Goal: Participate in discussion

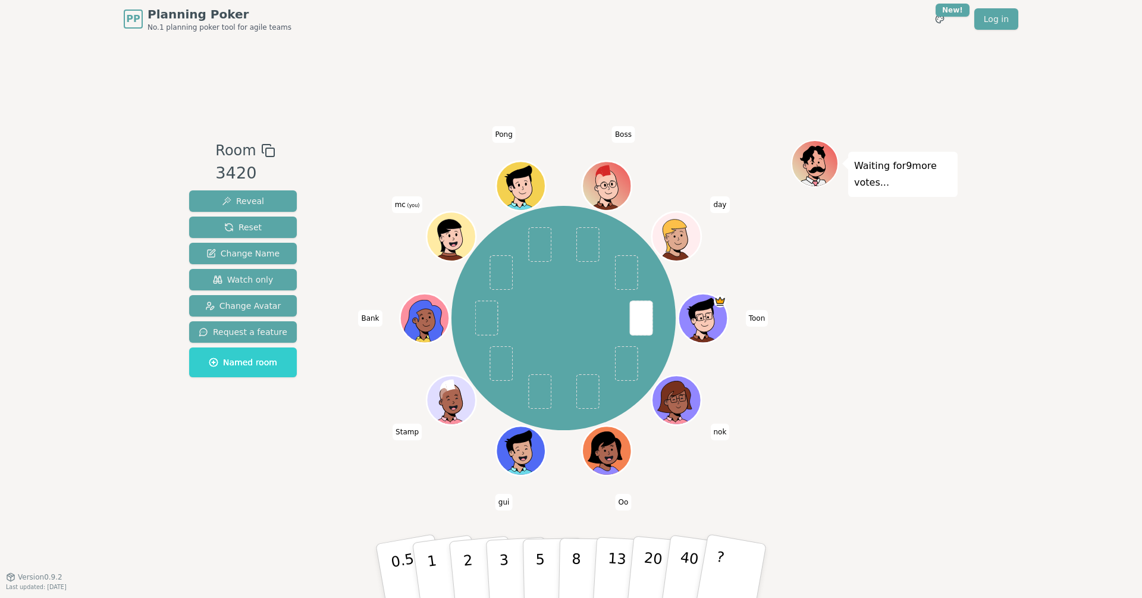
click at [848, 322] on div "Waiting for 9 more votes..." at bounding box center [874, 307] width 167 height 335
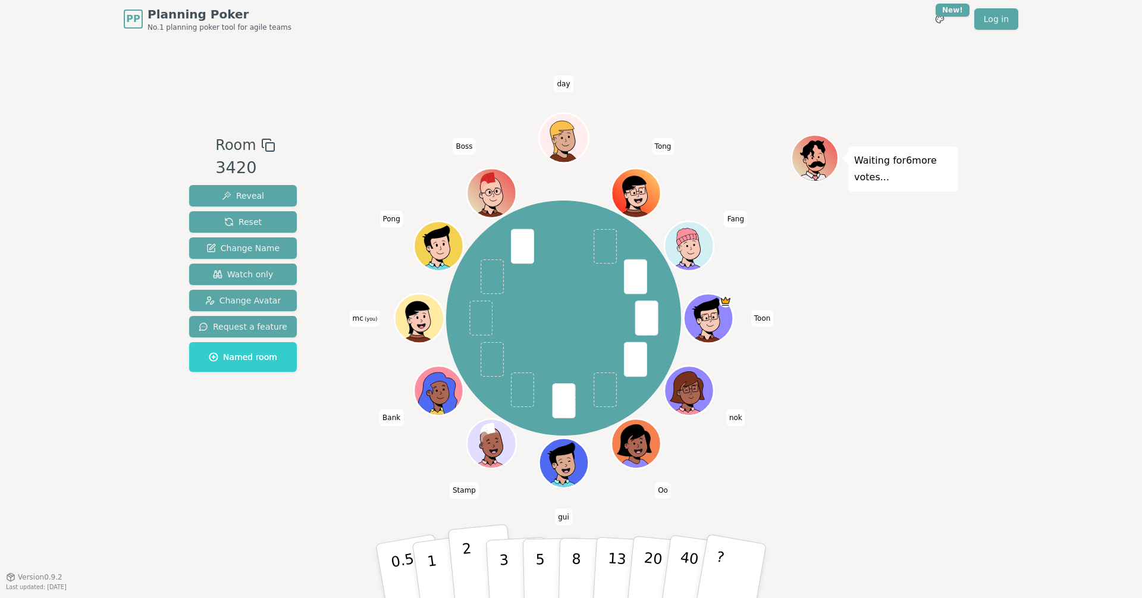
click at [456, 554] on button "2" at bounding box center [482, 571] width 68 height 95
click at [261, 437] on div "Room 3420 Reveal Reset Change Name Watch only Change Avatar Request a feature N…" at bounding box center [242, 307] width 117 height 346
click at [883, 390] on div "Waiting for 2 more votes..." at bounding box center [874, 307] width 167 height 346
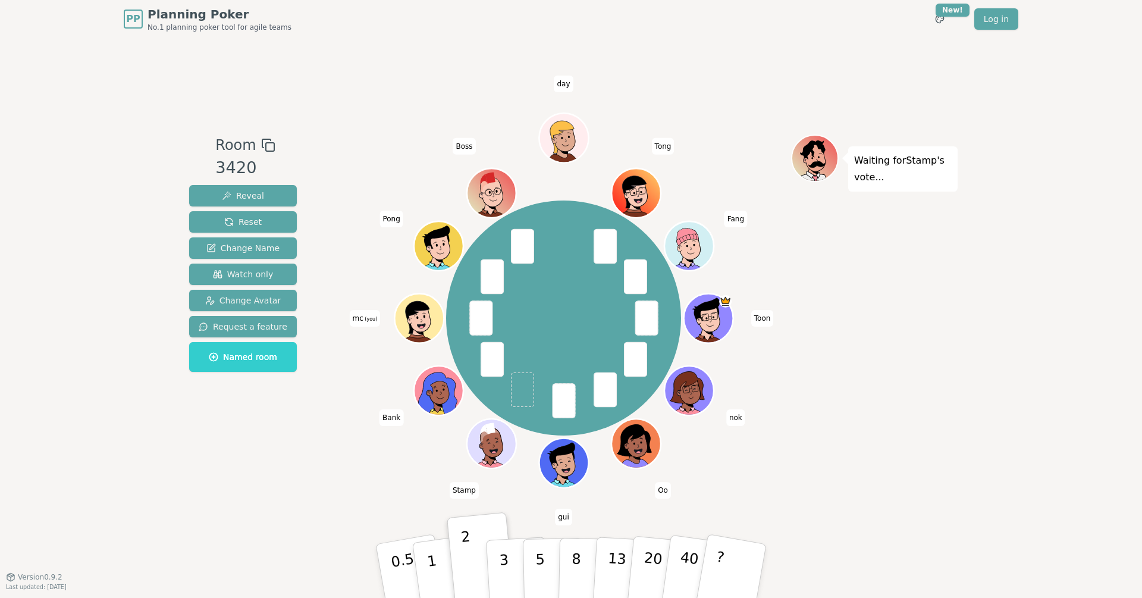
click at [956, 322] on div "Waiting for [PERSON_NAME] 's vote..." at bounding box center [874, 307] width 167 height 346
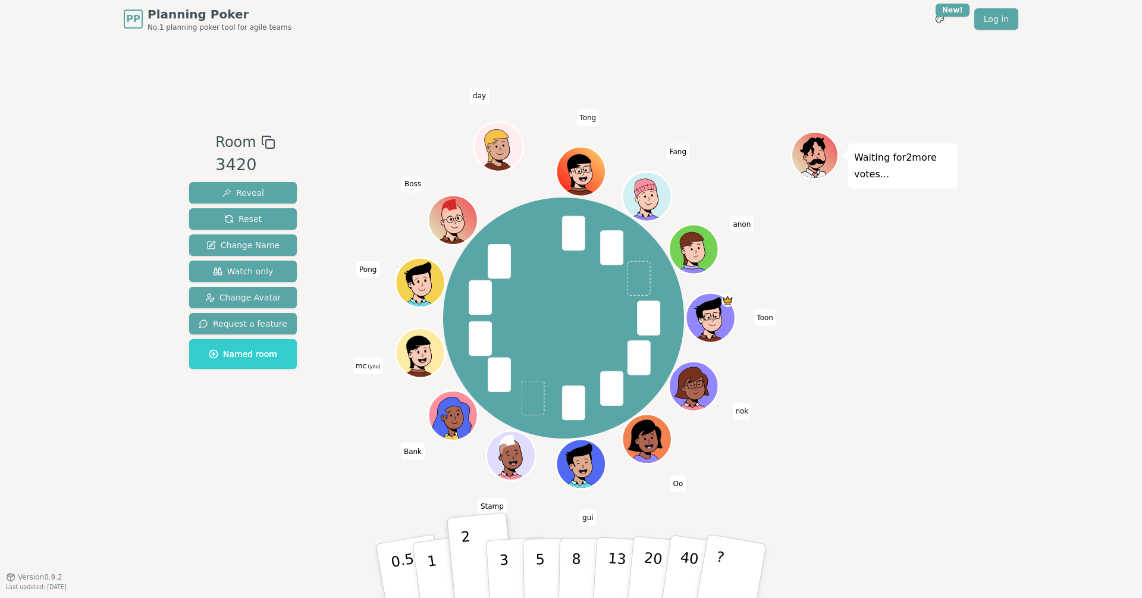
click at [49, 20] on header "PP Planning Poker No.1 planning poker tool for agile teams Toggle theme New! Lo…" at bounding box center [571, 19] width 1142 height 38
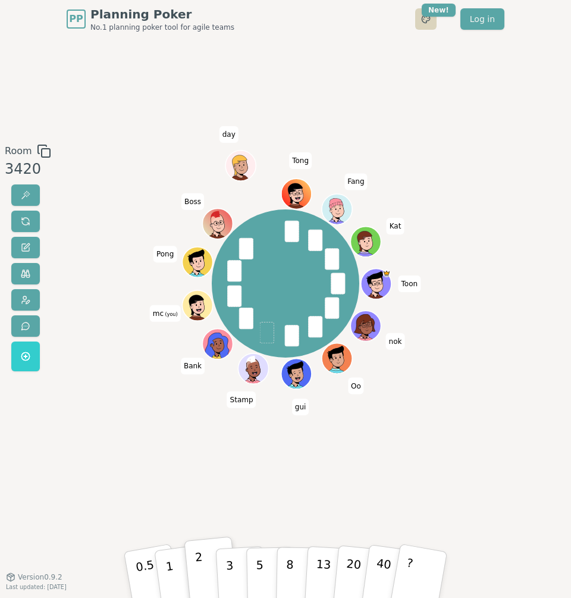
click at [423, 24] on html "PP Planning Poker No.1 planning poker tool for agile teams Toggle theme New! Lo…" at bounding box center [285, 299] width 571 height 598
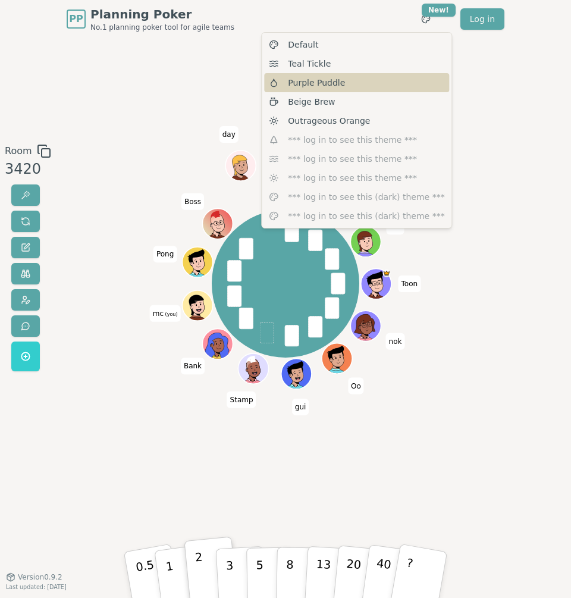
click at [396, 86] on div "Purple Puddle" at bounding box center [356, 82] width 185 height 19
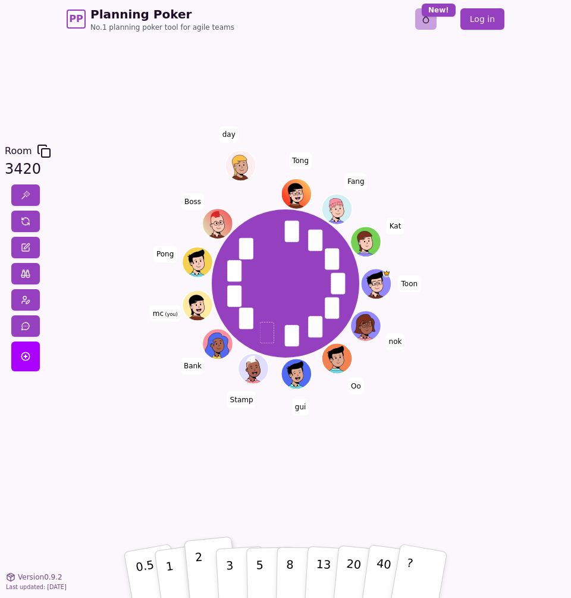
click at [421, 26] on html "PP Planning Poker No.1 planning poker tool for agile teams Toggle theme New! Lo…" at bounding box center [285, 299] width 571 height 598
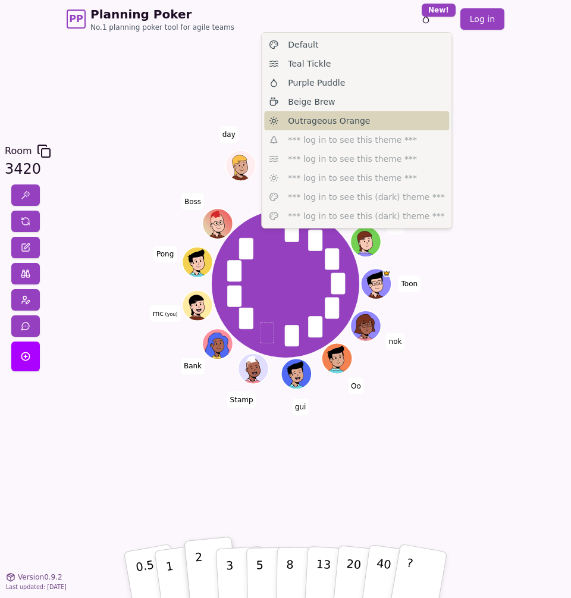
click at [365, 115] on div "Outrageous Orange" at bounding box center [356, 120] width 185 height 19
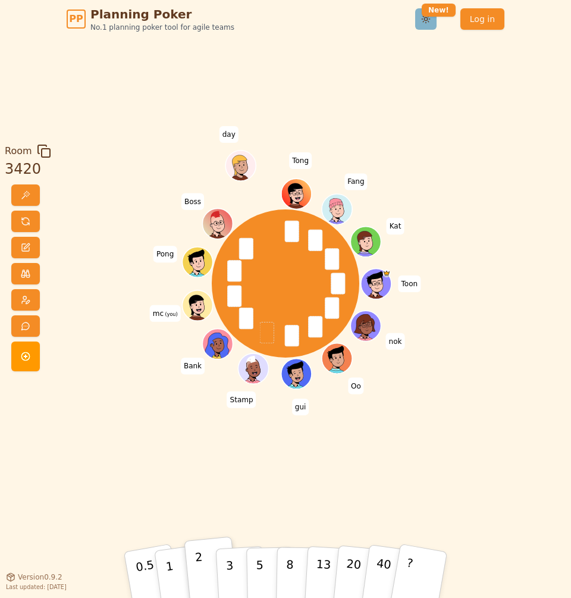
click at [424, 18] on html "PP Planning Poker No.1 planning poker tool for agile teams Toggle theme New! Lo…" at bounding box center [285, 299] width 571 height 598
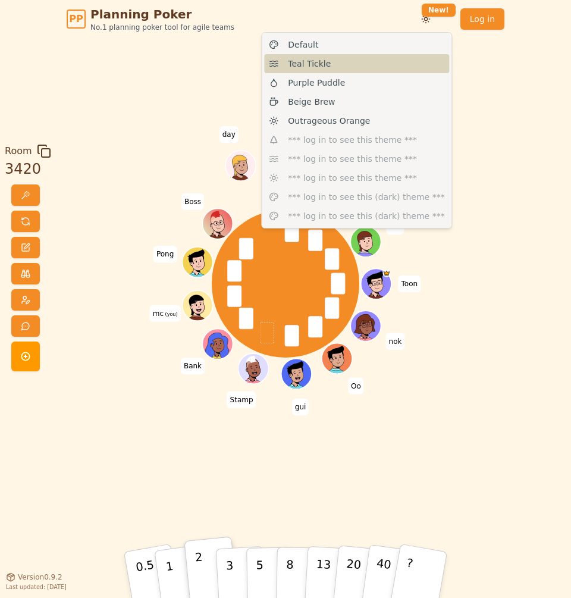
click at [375, 67] on div "Teal Tickle" at bounding box center [356, 63] width 185 height 19
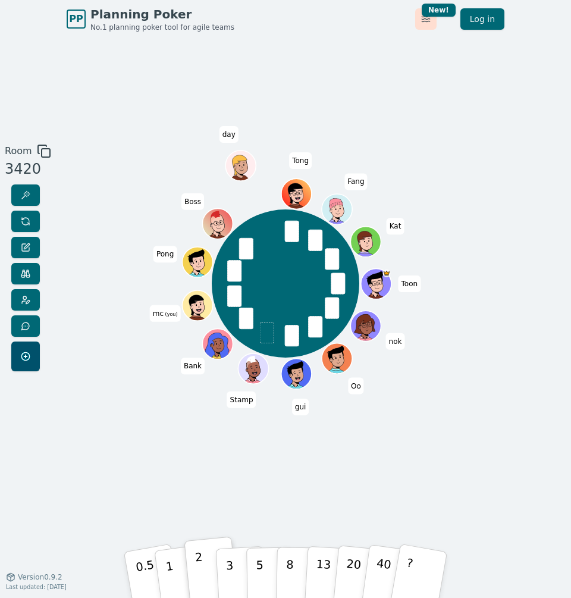
click at [423, 26] on html "PP Planning Poker No.1 planning poker tool for agile teams Toggle theme New! Lo…" at bounding box center [285, 299] width 571 height 598
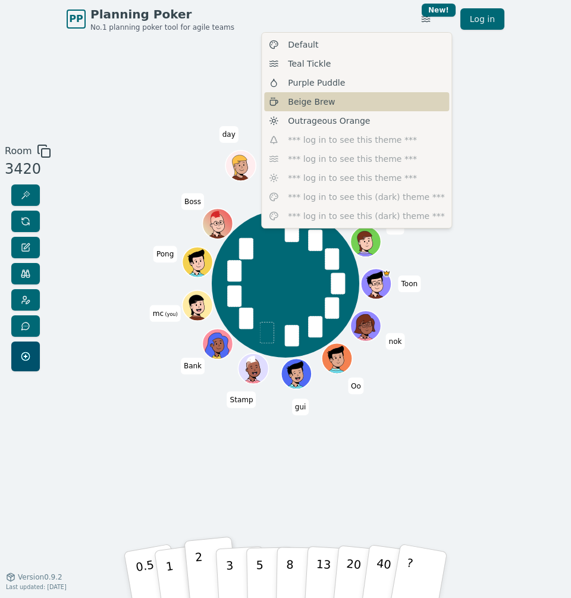
click at [378, 98] on div "Beige Brew" at bounding box center [356, 101] width 185 height 19
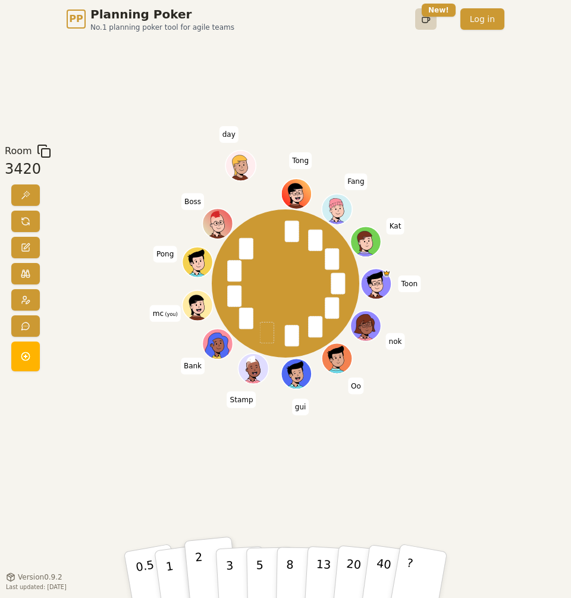
click at [421, 27] on html "PP Planning Poker No.1 planning poker tool for agile teams Toggle theme New! Lo…" at bounding box center [285, 299] width 571 height 598
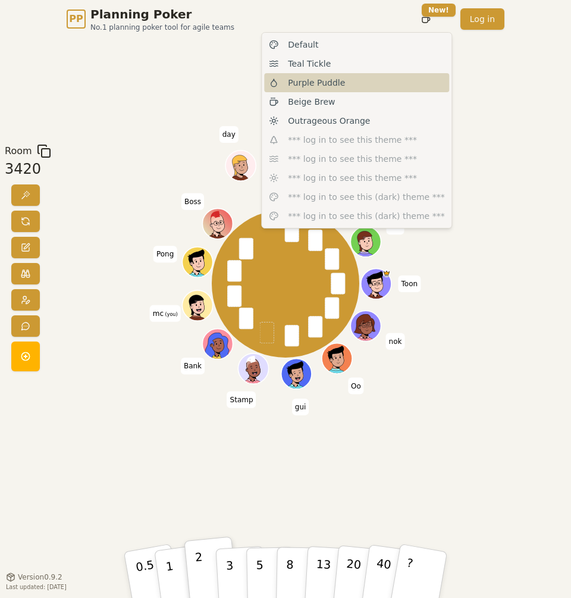
click at [356, 76] on div "Purple Puddle" at bounding box center [356, 82] width 185 height 19
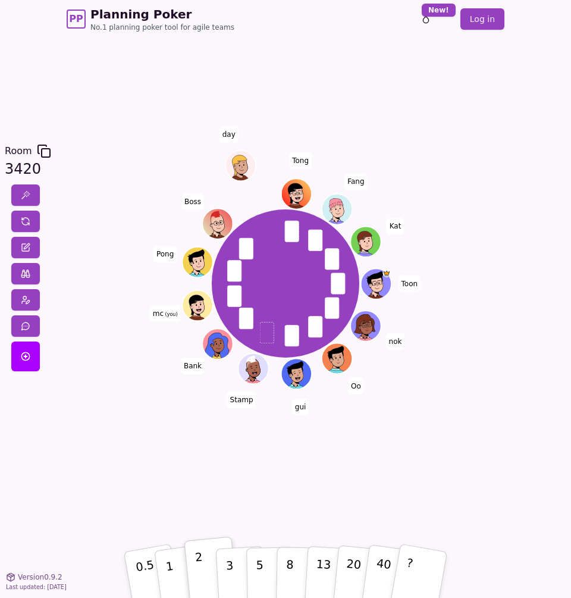
click at [356, 76] on div "Room 3420 Toon nok Oo gui Stamp Bank mc (you) Pong Boss day [PERSON_NAME] Kat 0…" at bounding box center [285, 307] width 571 height 538
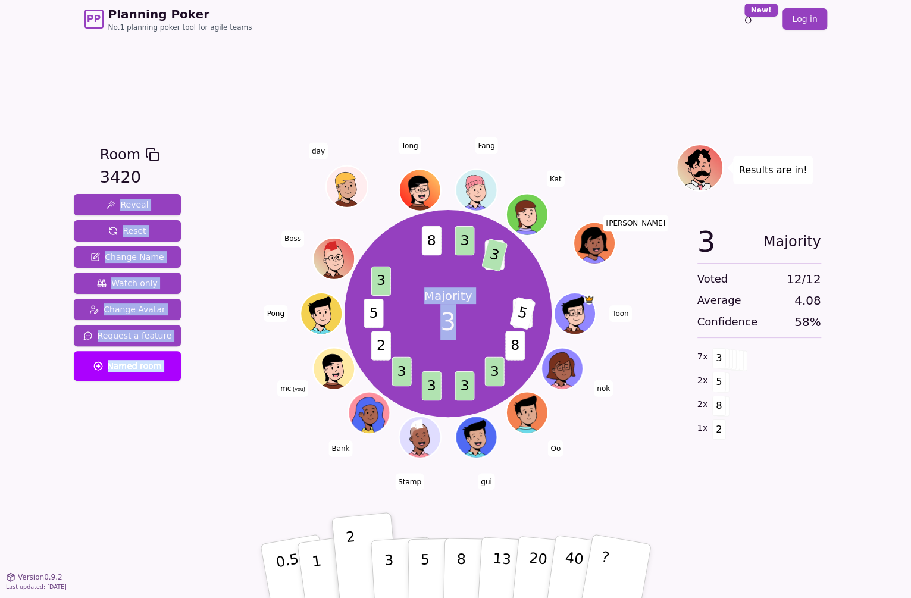
click at [525, 55] on div "Room 3420 Reveal Reset Change Name Watch only Change Avatar Request a feature N…" at bounding box center [455, 307] width 773 height 538
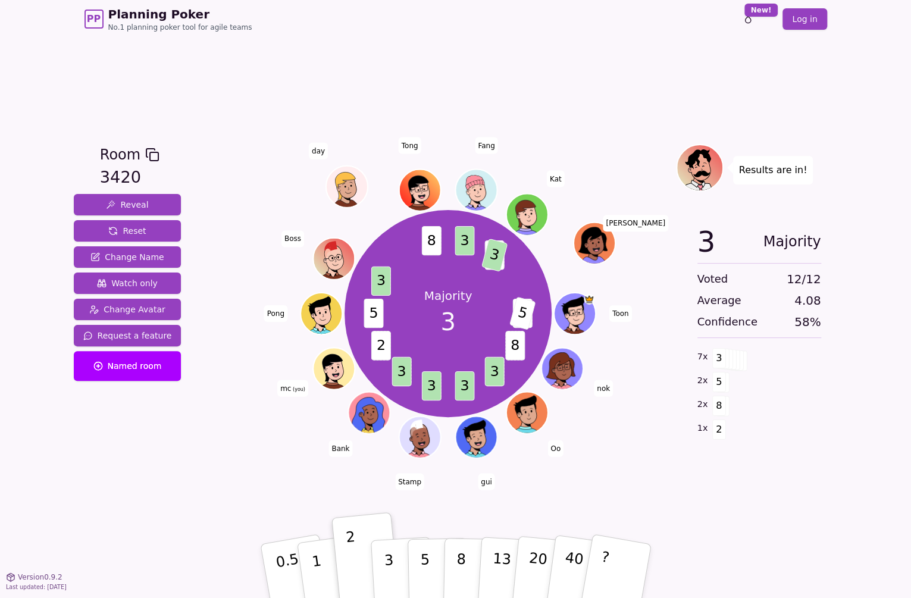
click at [525, 55] on div "Room 3420 Reveal Reset Change Name Watch only Change Avatar Request a feature N…" at bounding box center [455, 307] width 773 height 538
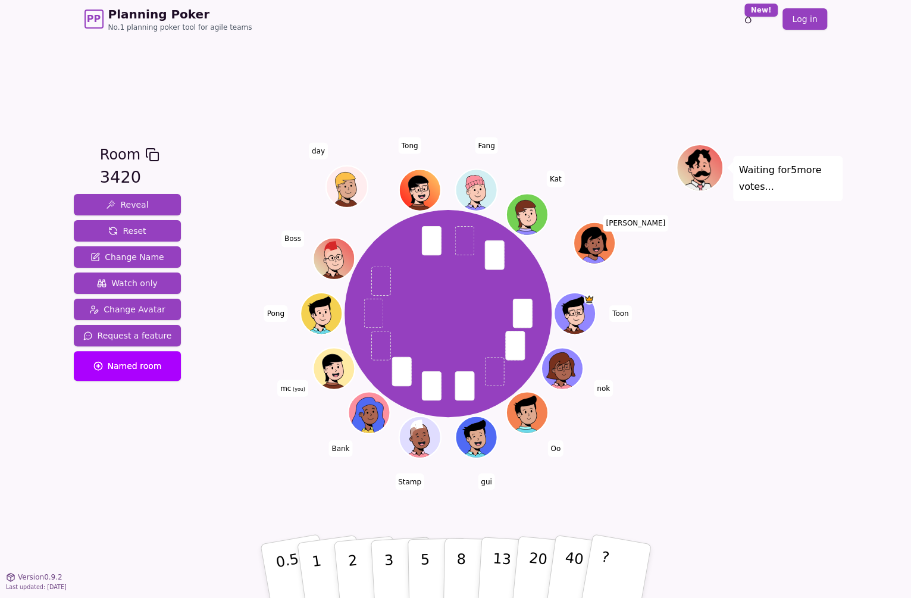
click at [764, 394] on div "Waiting for 5 more votes..." at bounding box center [759, 307] width 167 height 327
click at [667, 400] on div "Toon nok Oo gui Stamp Bank mc (you) Pong Boss day [PERSON_NAME] Kat [PERSON_NAM…" at bounding box center [448, 313] width 455 height 297
click at [763, 446] on div "Waiting for 4 more votes..." at bounding box center [759, 307] width 167 height 327
click at [418, 564] on button "5" at bounding box center [437, 571] width 61 height 90
click at [675, 505] on div "Room 3420 Reveal Reset Change Name Watch only Change Avatar Request a feature N…" at bounding box center [455, 307] width 773 height 538
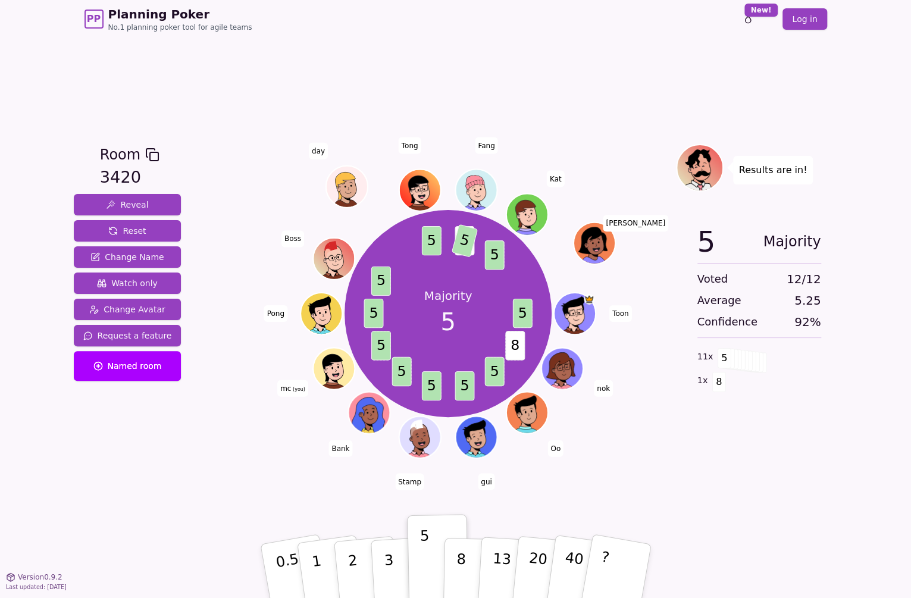
click at [593, 7] on div "PP Planning Poker No.1 planning poker tool for agile teams Toggle theme New! Lo…" at bounding box center [455, 19] width 742 height 38
click at [540, 43] on div "Room 3420 Reveal Reset Change Name Watch only Change Avatar Request a feature N…" at bounding box center [455, 307] width 773 height 538
click at [578, 34] on div "PP Planning Poker No.1 planning poker tool for agile teams Toggle theme New! Lo…" at bounding box center [455, 19] width 742 height 38
click at [304, 19] on div "PP Planning Poker No.1 planning poker tool for agile teams Toggle theme New! Lo…" at bounding box center [455, 19] width 742 height 38
click at [234, 46] on div "Room 3420 Reveal Reset Change Name Watch only Change Avatar Request a feature N…" at bounding box center [455, 307] width 773 height 538
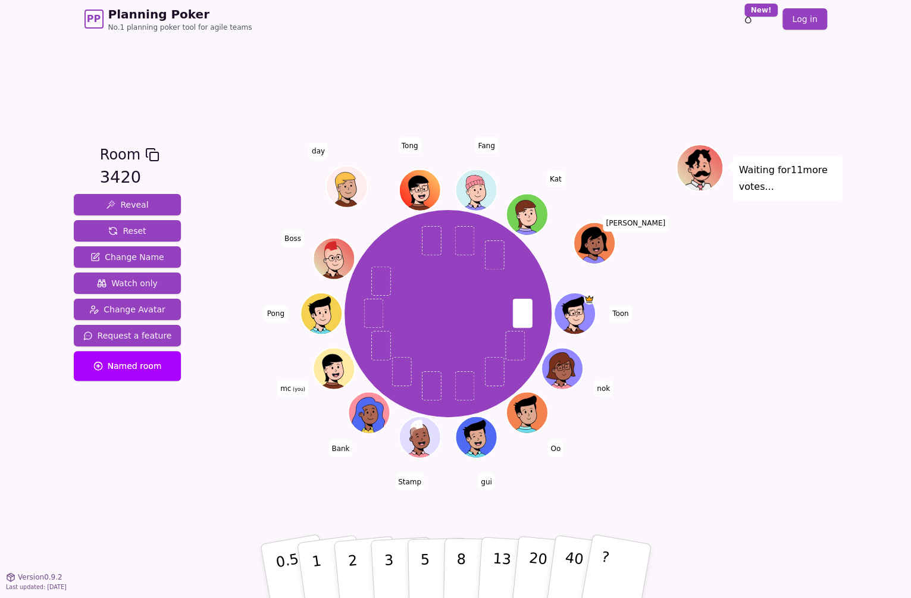
click at [533, 68] on div "Room 3420 Reveal Reset Change Name Watch only Change Avatar Request a feature N…" at bounding box center [455, 307] width 773 height 538
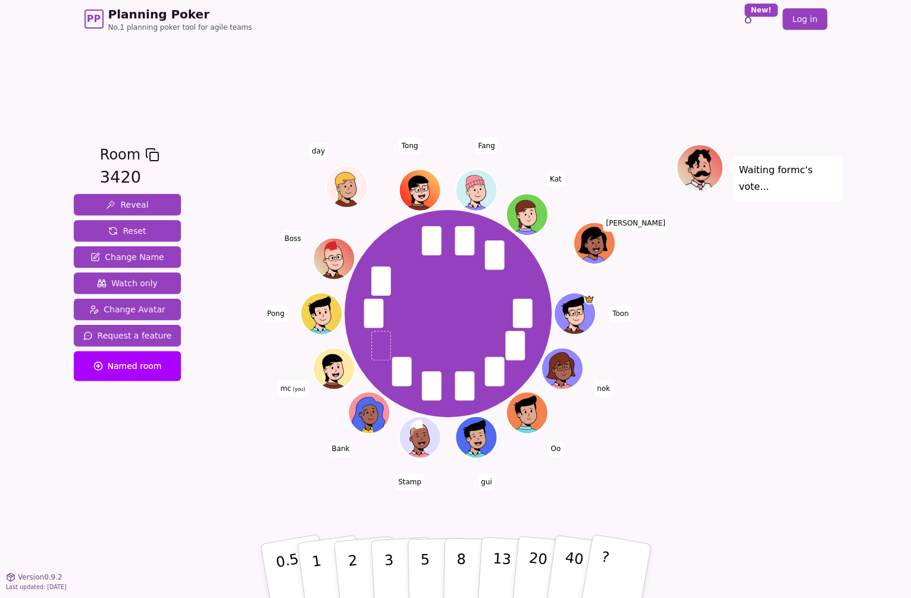
click at [707, 494] on div "Room 3420 Reveal Reset Change Name Watch only Change Avatar Request a feature N…" at bounding box center [455, 307] width 773 height 538
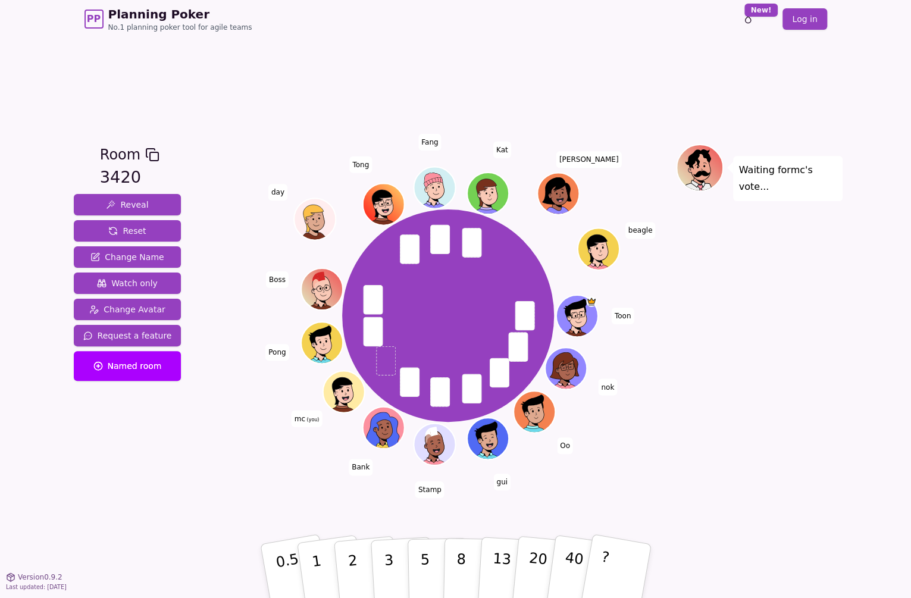
click at [753, 411] on div "Waiting for mc 's vote..." at bounding box center [759, 307] width 167 height 327
click at [424, 559] on p "5" at bounding box center [424, 571] width 10 height 64
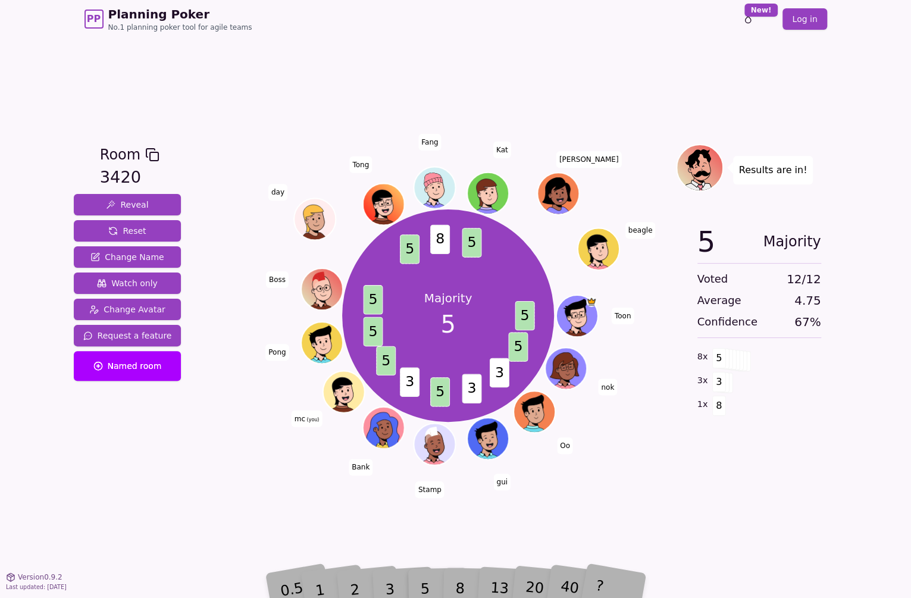
click at [713, 459] on div "Results are in! 5 Majority Voted 12 / 12 Average 4.75 Confidence 67 % 8 x 5 3 x…" at bounding box center [759, 307] width 167 height 327
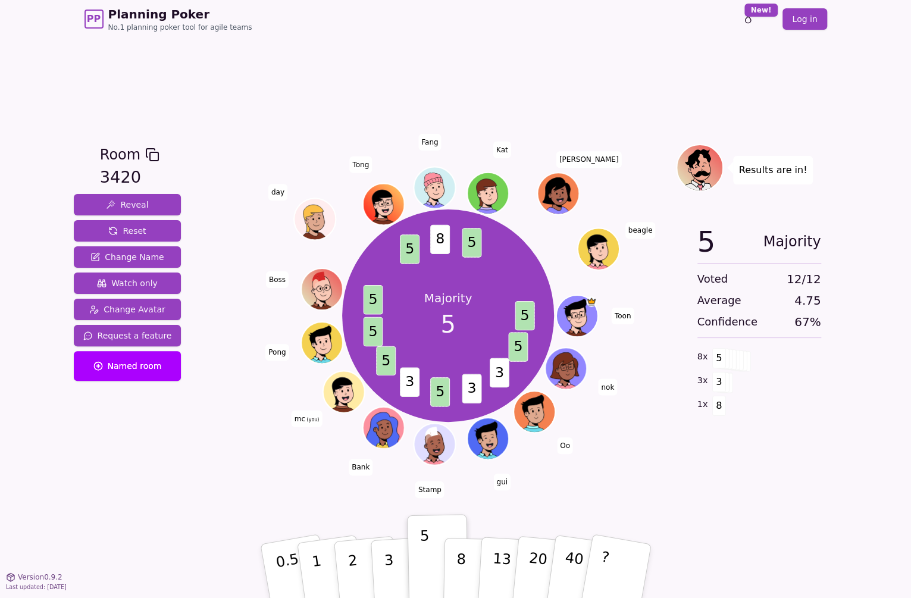
click at [472, 67] on div "Room 3420 Reveal Reset Change Name Watch only Change Avatar Request a feature N…" at bounding box center [455, 307] width 773 height 538
click at [326, 99] on div "Room 3420 Reveal Reset Change Name Watch only Change Avatar Request a feature N…" at bounding box center [455, 307] width 773 height 538
click at [346, 58] on div "Room 3420 Reveal Reset Change Name Watch only Change Avatar Request a feature N…" at bounding box center [455, 307] width 773 height 538
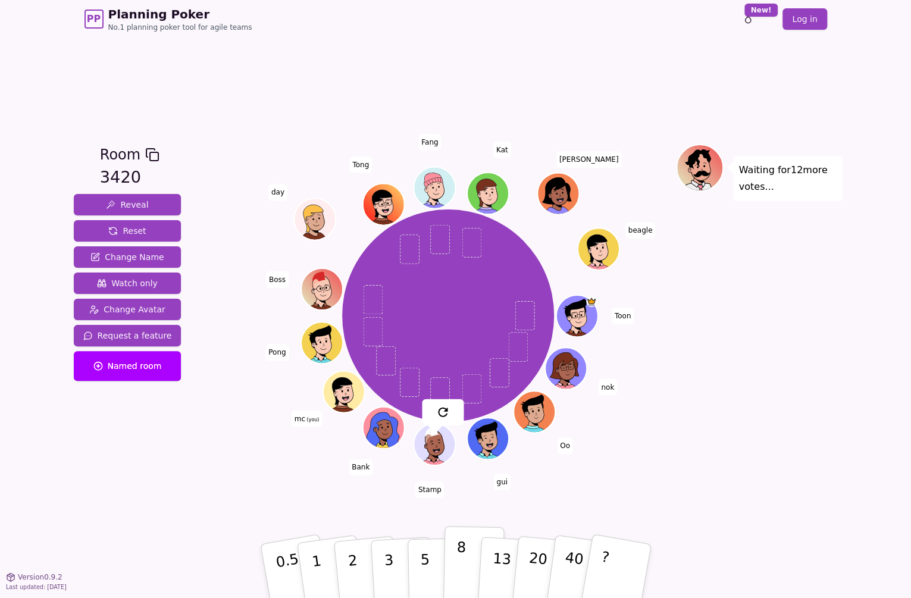
click at [460, 545] on p "8" at bounding box center [460, 570] width 10 height 64
click at [402, 65] on div "Room 3420 Reveal Reset Change Name Watch only Change Avatar Request a feature N…" at bounding box center [455, 307] width 773 height 538
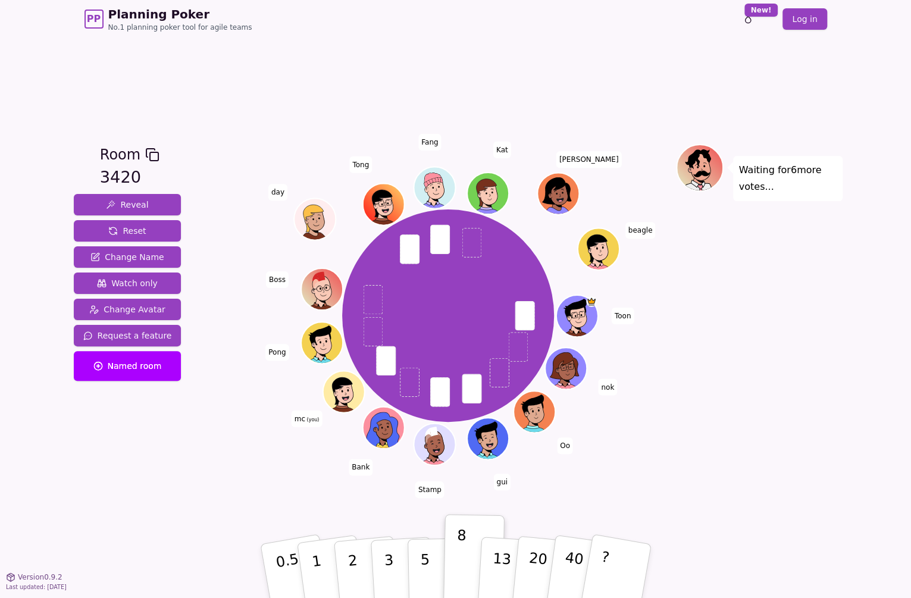
click at [757, 399] on div "Waiting for 6 more votes..." at bounding box center [759, 307] width 167 height 327
click at [500, 559] on p "13" at bounding box center [501, 570] width 22 height 65
click at [742, 432] on div "Waiting for 2 more votes..." at bounding box center [759, 307] width 167 height 327
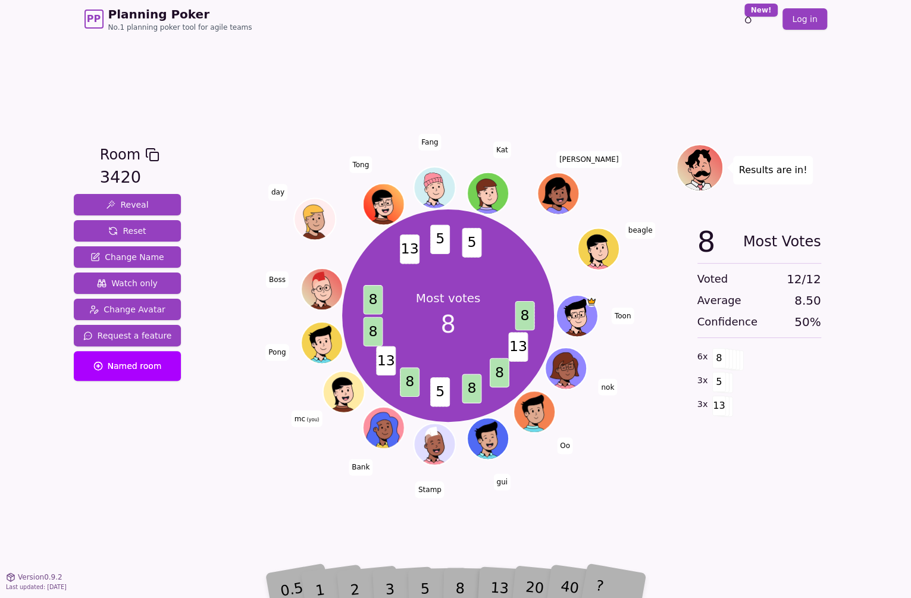
click at [776, 473] on div "Room 3420 Reveal Reset Change Name Watch only Change Avatar Request a feature N…" at bounding box center [455, 307] width 773 height 538
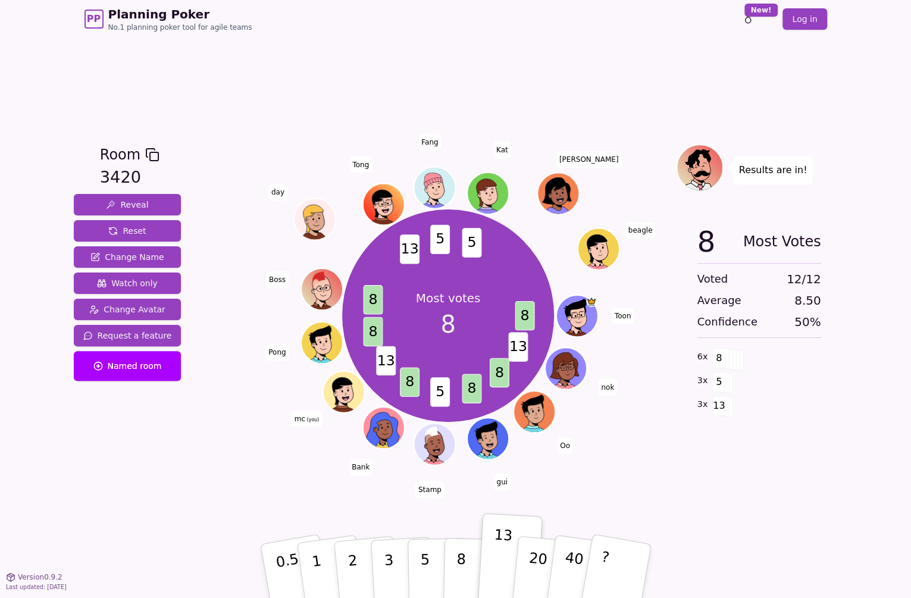
click at [776, 473] on div "Room 3420 Reveal Reset Change Name Watch only Change Avatar Request a feature N…" at bounding box center [455, 307] width 773 height 538
click at [148, 443] on div "Room 3420 Reveal Reset Change Name Watch only Change Avatar Request a feature N…" at bounding box center [127, 307] width 117 height 327
click at [230, 101] on div "Room 3420 Reveal Reset Change Name Watch only Change Avatar Request a feature N…" at bounding box center [455, 307] width 773 height 538
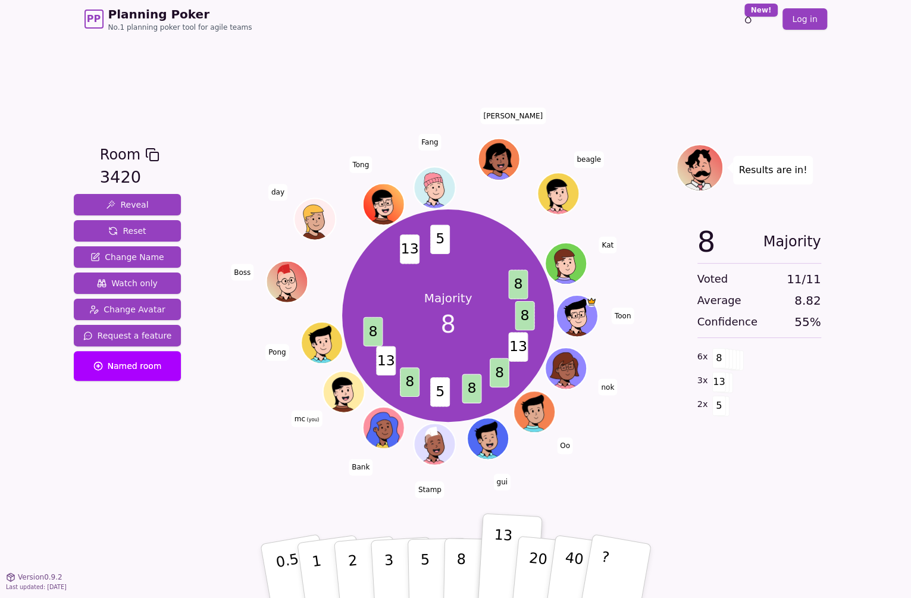
click at [288, 70] on div "Room 3420 Reveal Reset Change Name Watch only Change Avatar Request a feature N…" at bounding box center [455, 307] width 773 height 538
click at [271, 111] on div "Room 3420 Reveal Reset Change Name Watch only Change Avatar Request a feature N…" at bounding box center [455, 307] width 773 height 538
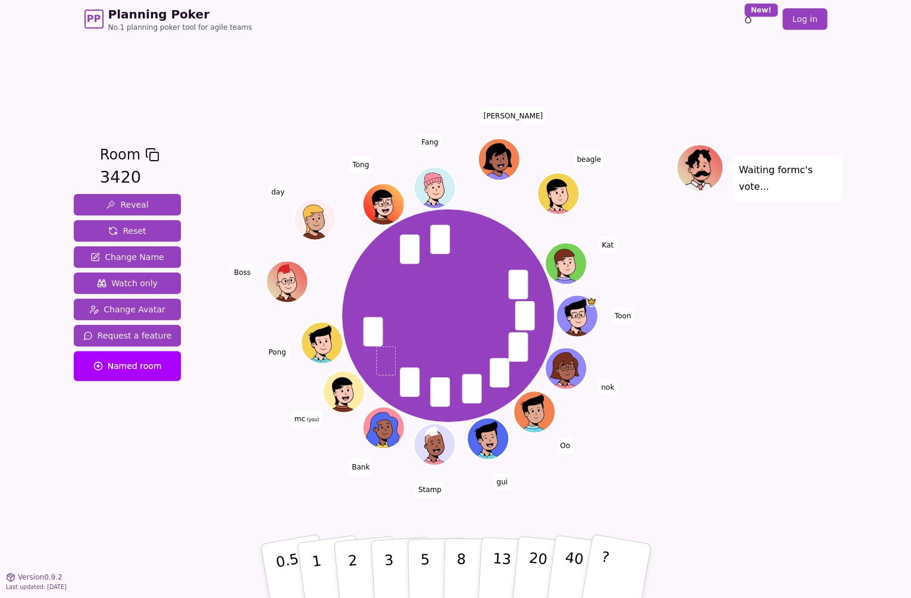
click at [769, 371] on div "Waiting for mc 's vote..." at bounding box center [759, 307] width 167 height 327
click at [701, 391] on div "Waiting for mc 's vote..." at bounding box center [759, 307] width 167 height 327
click at [491, 548] on button "13" at bounding box center [508, 571] width 65 height 93
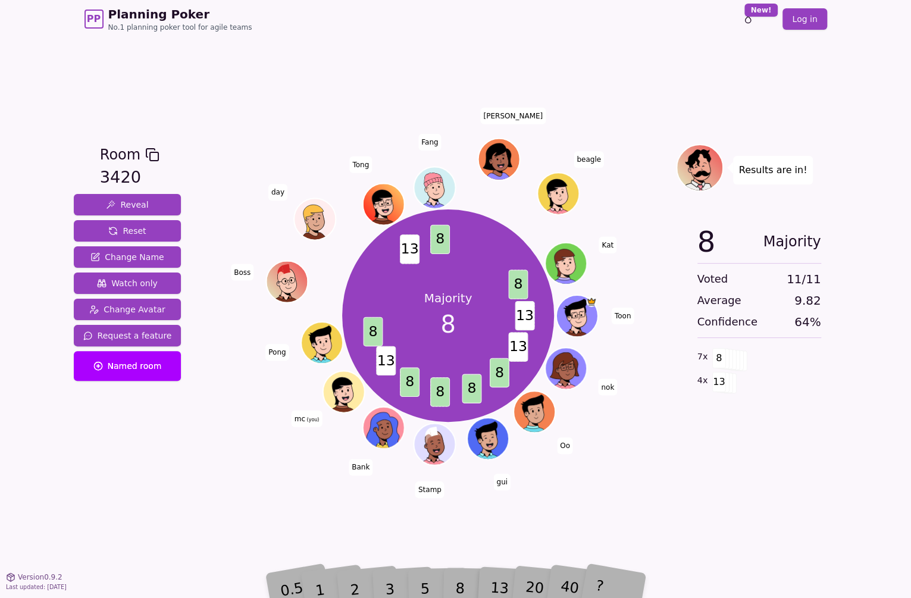
click at [723, 430] on div "8 Majority Voted 11 / 11 Average 9.82 Confidence 64 % 7 x 8 4 x 13" at bounding box center [759, 334] width 167 height 238
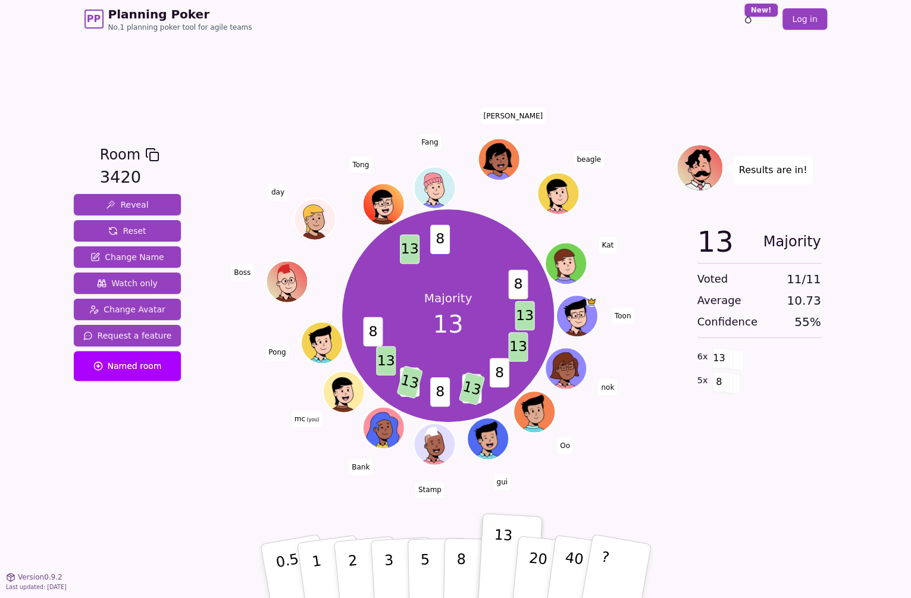
click at [287, 38] on div "Room 3420 Reveal Reset Change Name Watch only Change Avatar Request a feature N…" at bounding box center [455, 307] width 773 height 538
click at [796, 526] on div "Room 3420 Reveal Reset Change Name Watch only Change Avatar Request a feature N…" at bounding box center [455, 307] width 773 height 538
click at [782, 508] on div "Room 3420 Reveal Reset Change Name Watch only Change Avatar Request a feature N…" at bounding box center [455, 307] width 773 height 538
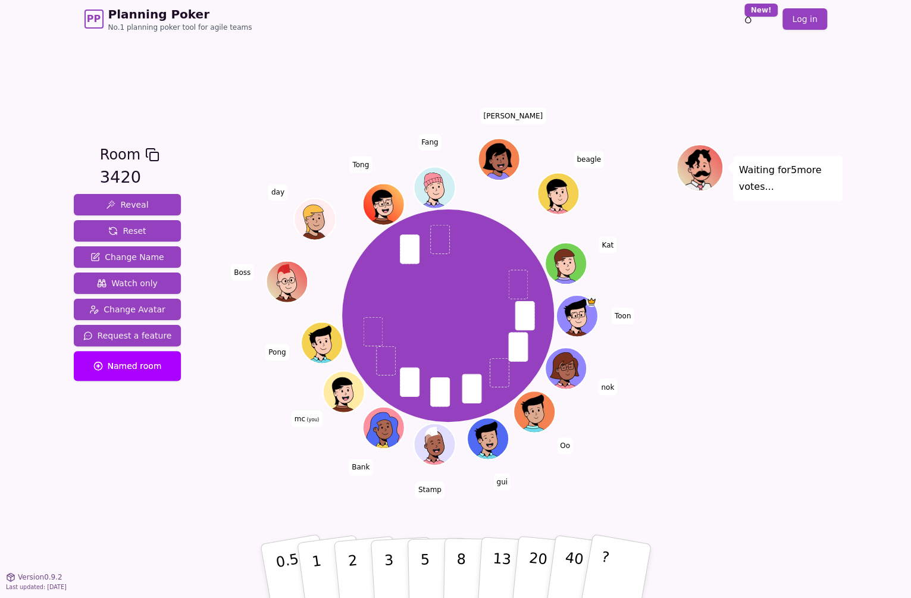
click at [680, 405] on div "Waiting for 5 more votes..." at bounding box center [759, 307] width 167 height 327
click at [490, 562] on button "13" at bounding box center [508, 571] width 65 height 93
click at [792, 353] on div "Waiting for 3 more votes..." at bounding box center [759, 307] width 167 height 327
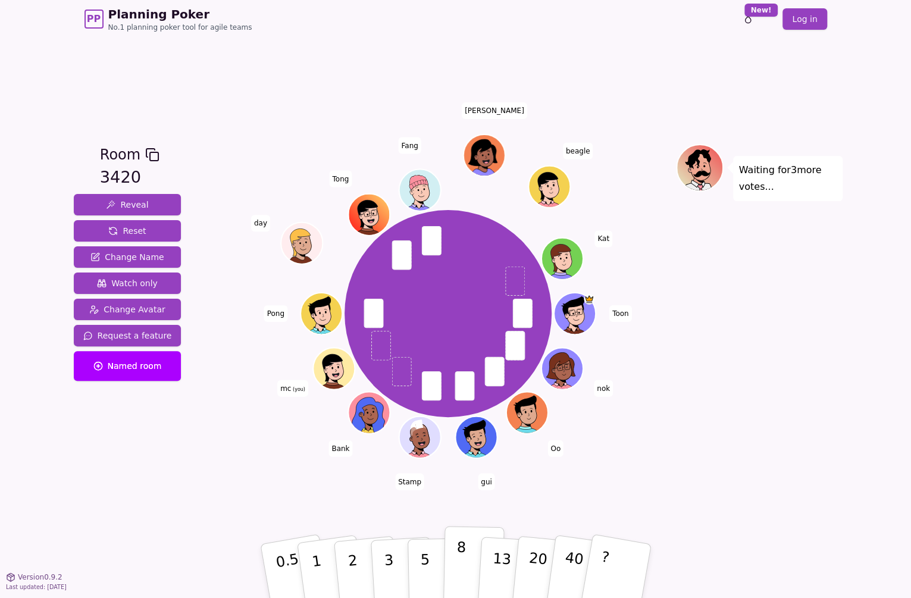
click at [452, 560] on button "8" at bounding box center [473, 571] width 61 height 90
click at [766, 462] on div "Waiting for [PERSON_NAME] 's vote..." at bounding box center [759, 307] width 167 height 327
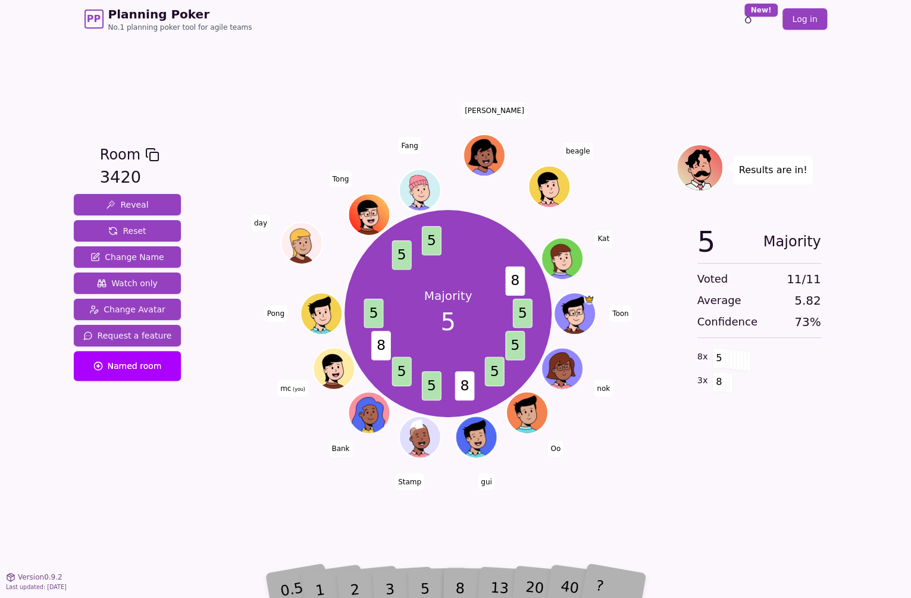
click at [720, 473] on div "Room 3420 Reveal Reset Change Name Watch only Change Avatar Request a feature N…" at bounding box center [455, 307] width 773 height 538
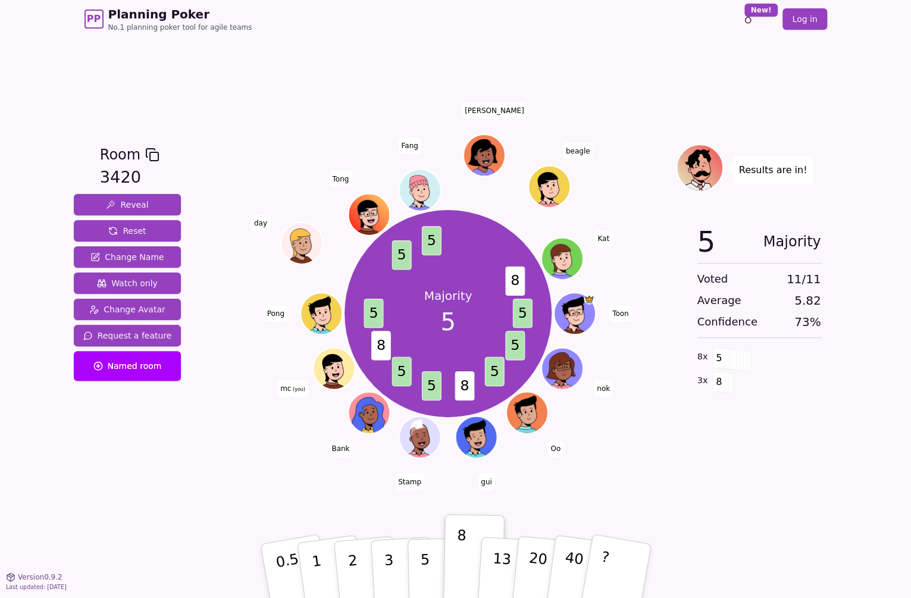
click at [336, 91] on div "Room 3420 Reveal Reset Change Name Watch only Change Avatar Request a feature N…" at bounding box center [455, 307] width 773 height 538
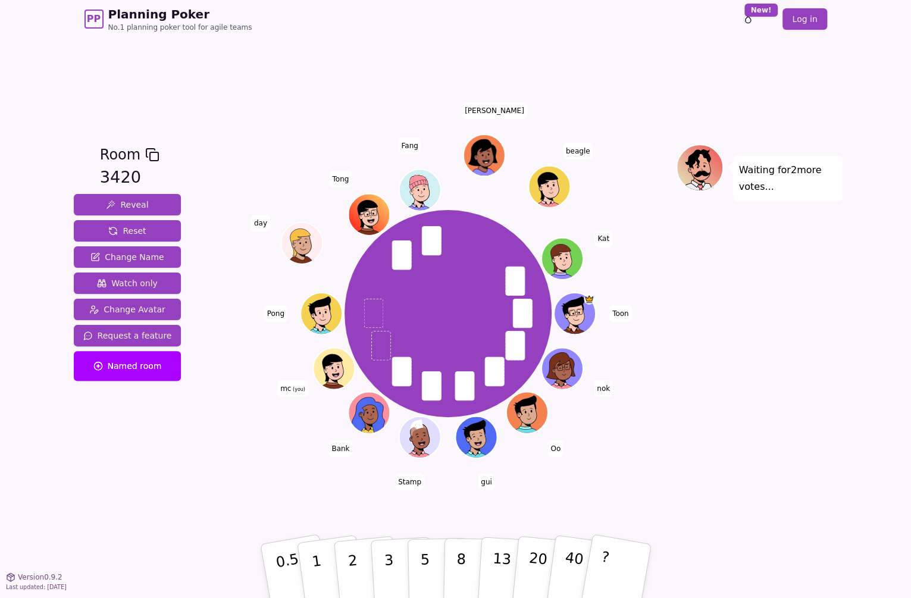
click at [777, 396] on div "Waiting for 2 more votes..." at bounding box center [759, 307] width 167 height 327
click at [777, 387] on div "Waiting for 2 more votes..." at bounding box center [759, 307] width 167 height 327
click at [408, 556] on button "5" at bounding box center [437, 571] width 61 height 90
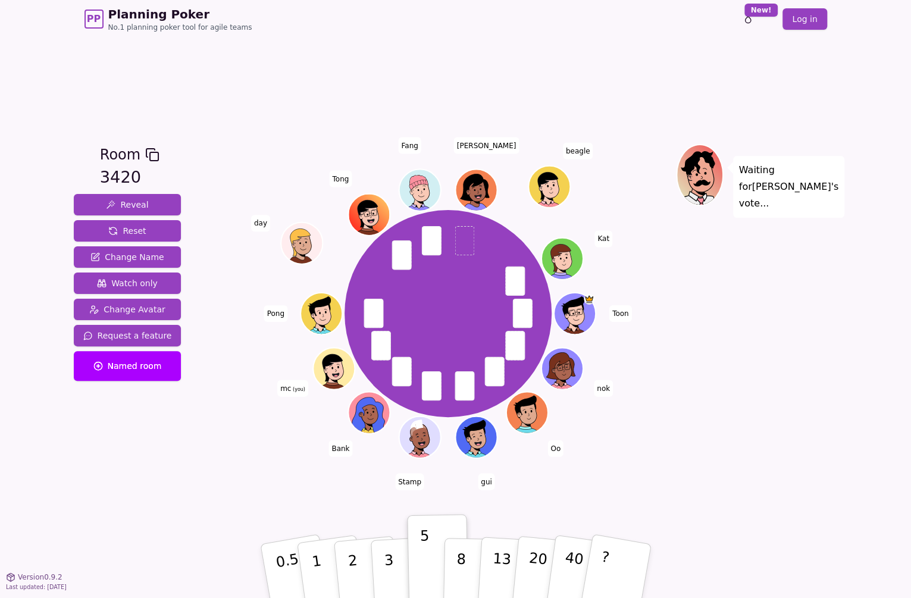
click at [702, 446] on div "Waiting for [PERSON_NAME] 's vote..." at bounding box center [759, 307] width 167 height 327
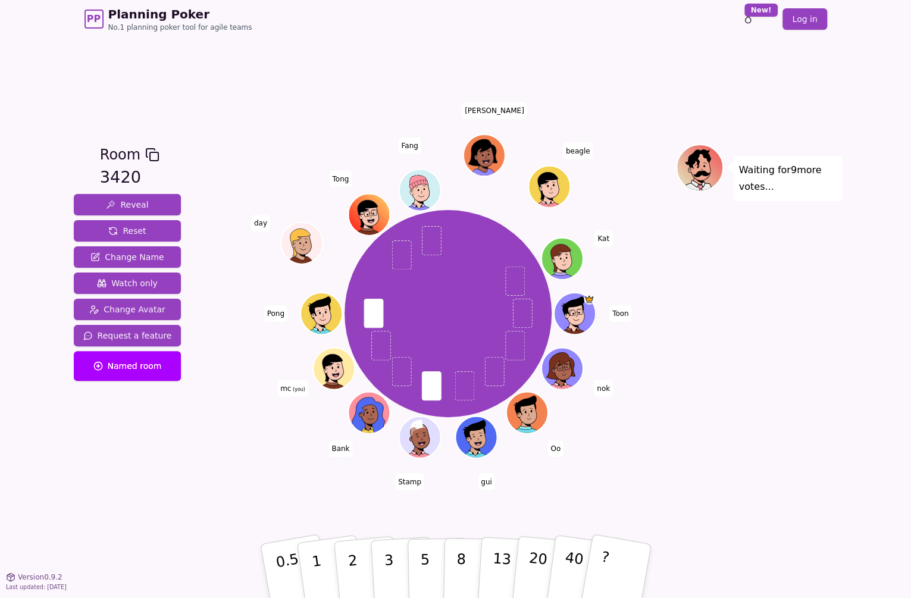
click at [790, 429] on div "Waiting for 9 more votes..." at bounding box center [759, 307] width 167 height 327
click at [699, 407] on div "Waiting for 7 more votes..." at bounding box center [759, 307] width 167 height 327
click at [749, 421] on div "Waiting for 7 more votes..." at bounding box center [759, 307] width 167 height 327
click at [661, 413] on div "Toon nok Oo gui Stamp Bank mc (you) Pong day [PERSON_NAME] [PERSON_NAME]" at bounding box center [448, 313] width 455 height 297
click at [748, 467] on div "Waiting for 6 more votes..." at bounding box center [759, 307] width 167 height 327
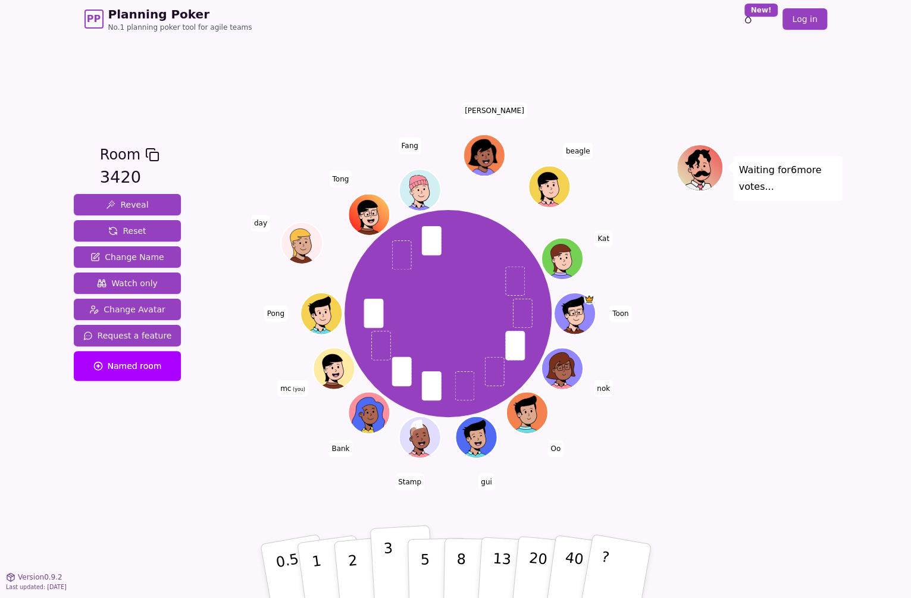
click at [381, 556] on button "3" at bounding box center [401, 571] width 65 height 93
click at [751, 394] on div "Waiting for 5 more votes..." at bounding box center [759, 307] width 167 height 327
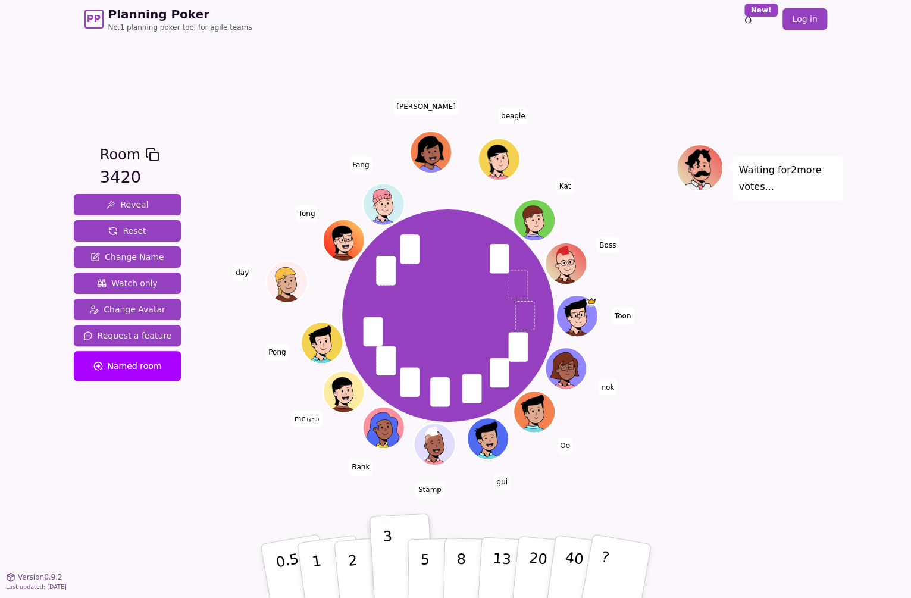
click at [634, 54] on div "Room 3420 Reveal Reset Change Name Watch only Change Avatar Request a feature N…" at bounding box center [455, 307] width 773 height 538
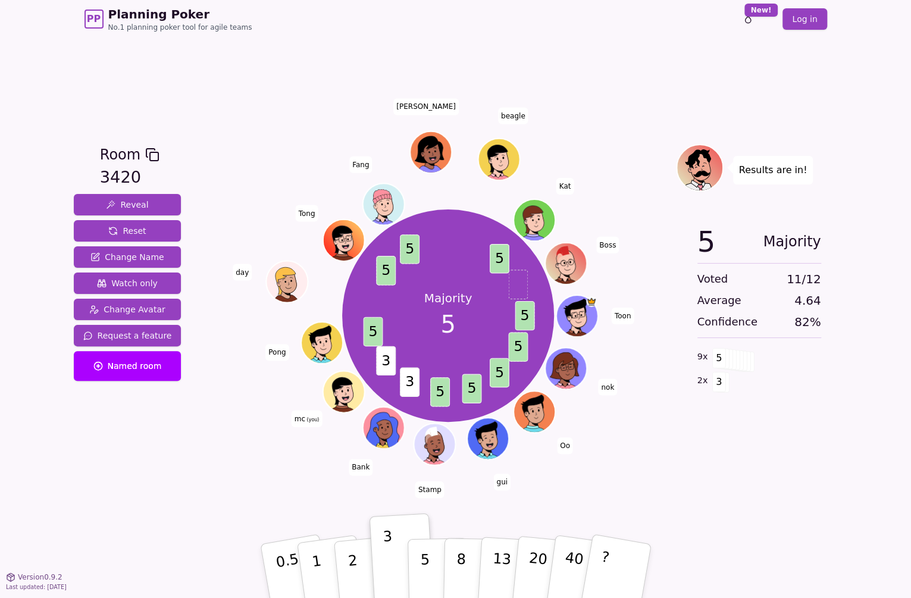
click at [521, 38] on div "Room 3420 Reveal Reset Change Name Watch only Change Avatar Request a feature N…" at bounding box center [455, 307] width 773 height 538
